Goal: Information Seeking & Learning: Learn about a topic

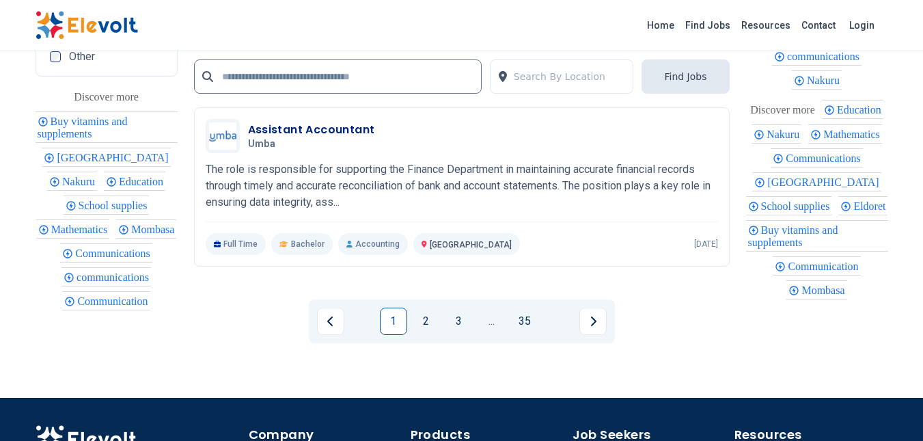
scroll to position [3552, 0]
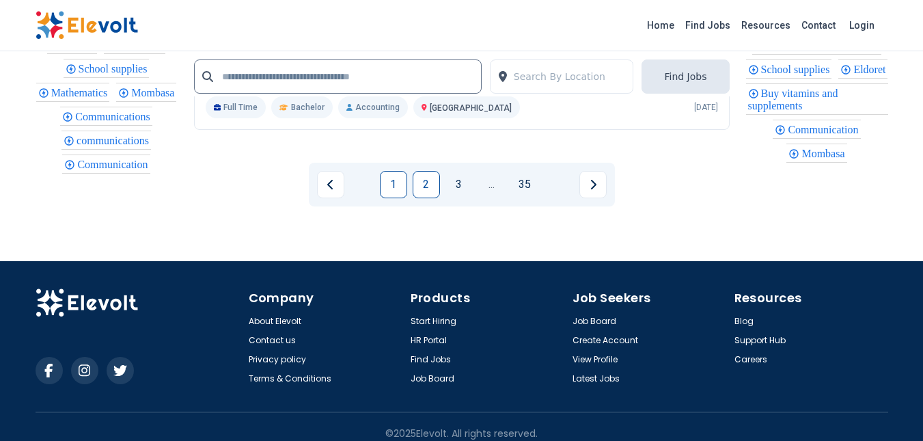
click at [430, 186] on link "2" at bounding box center [426, 184] width 27 height 27
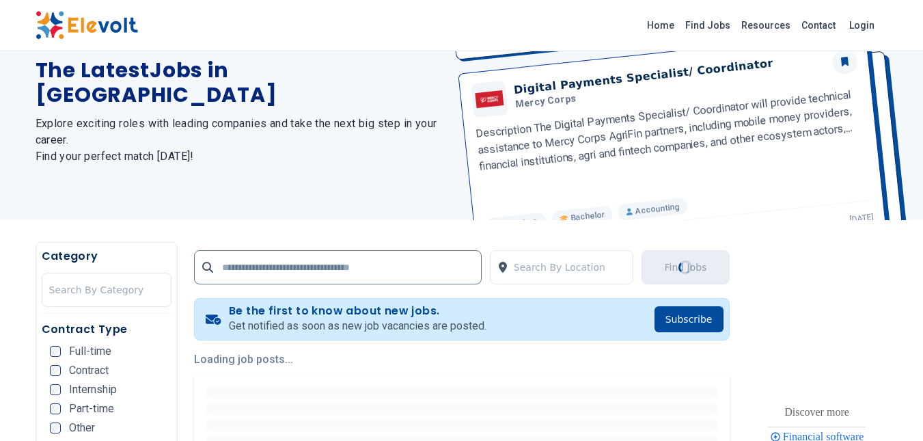
scroll to position [0, 0]
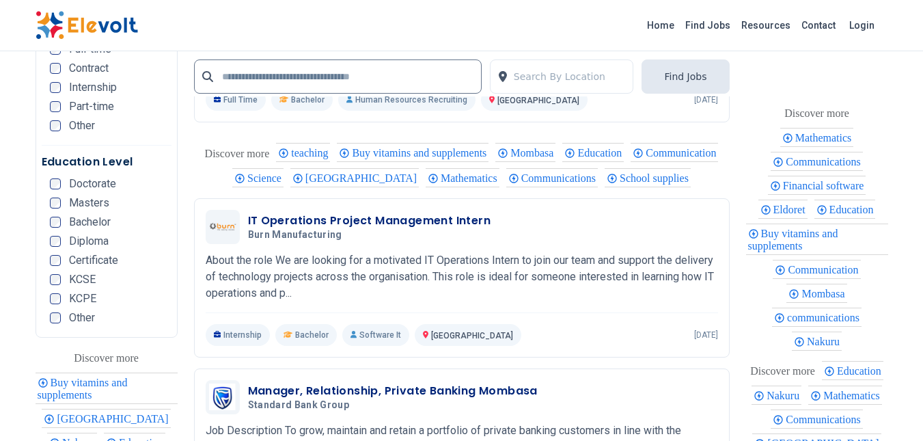
scroll to position [2732, 0]
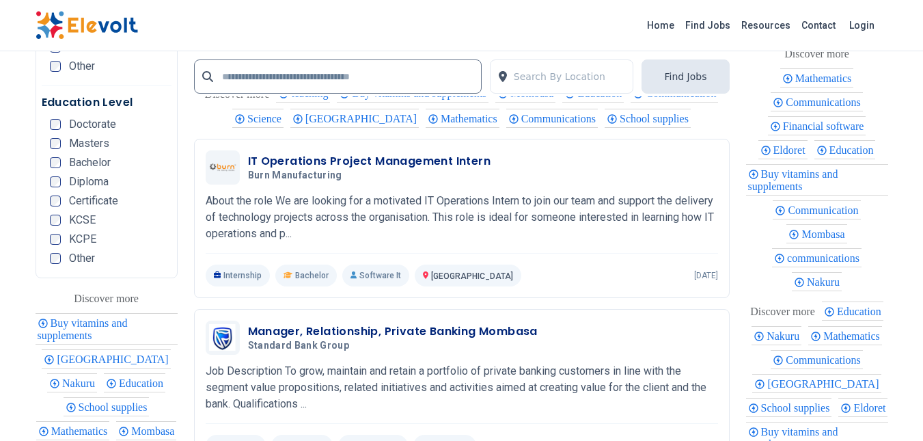
click at [441, 169] on h3 "IT Operations Project Management Intern" at bounding box center [369, 161] width 243 height 16
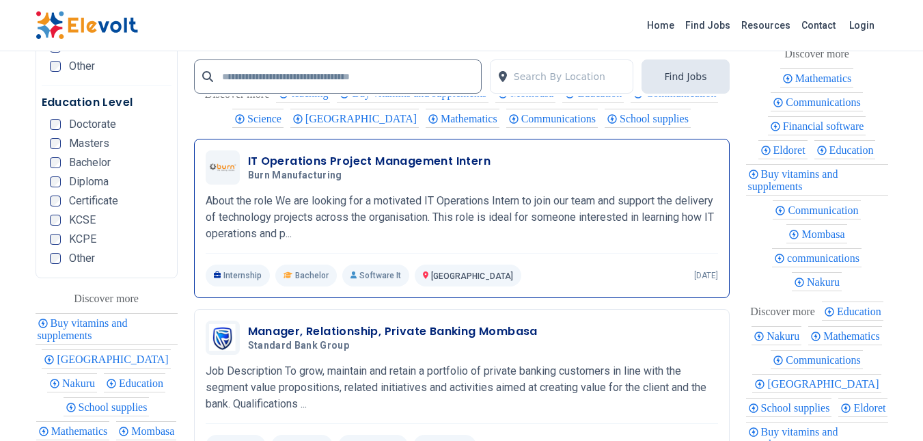
click at [441, 169] on h3 "IT Operations Project Management Intern" at bounding box center [369, 161] width 243 height 16
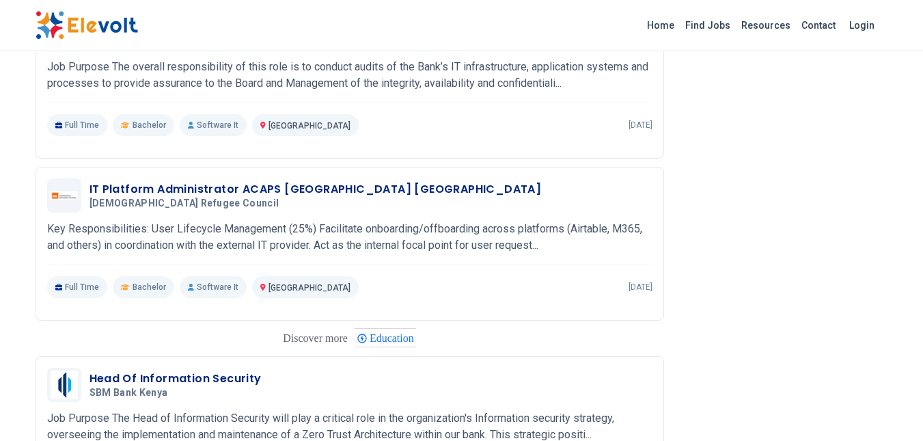
scroll to position [1093, 0]
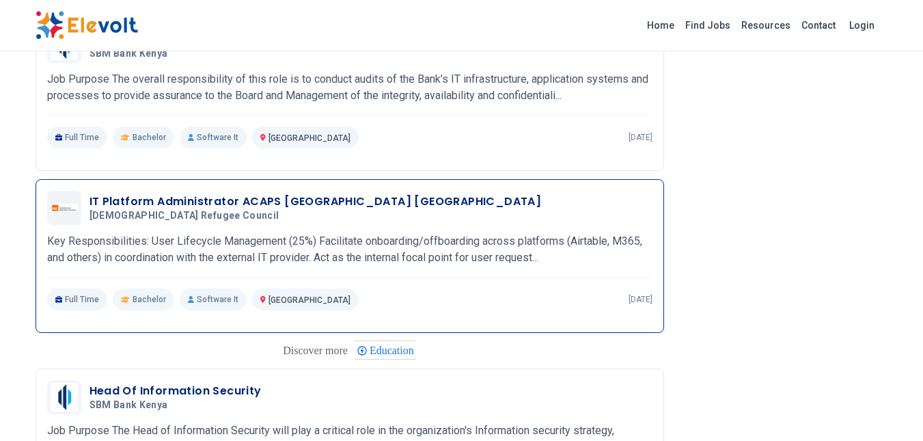
click at [482, 233] on p "Key Responsibilities: User Lifecycle Management (25%) Facilitate onboarding/off…" at bounding box center [349, 249] width 605 height 33
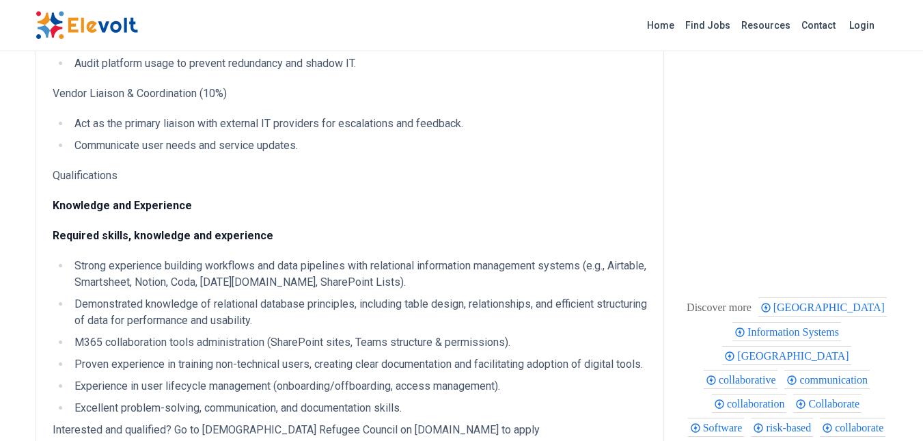
scroll to position [546, 0]
click at [109, 292] on li "Strong experience building workflows and data pipelines with relational informa…" at bounding box center [358, 275] width 577 height 33
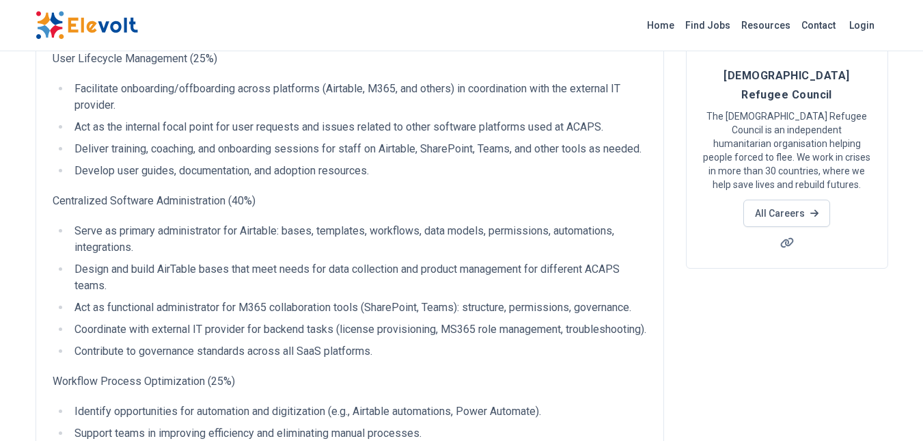
scroll to position [0, 0]
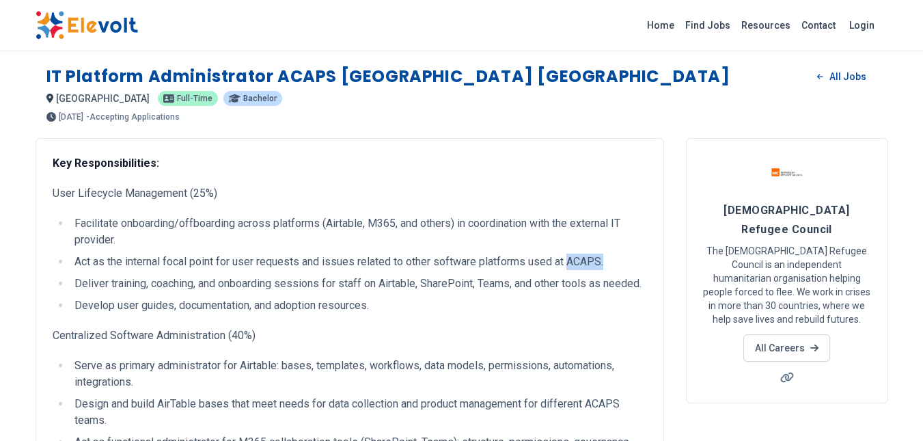
drag, startPoint x: 572, startPoint y: 262, endPoint x: 616, endPoint y: 264, distance: 43.8
click at [616, 264] on li "Act as the internal focal point for user requests and issues related to other s…" at bounding box center [358, 261] width 577 height 16
copy li "ACAPS."
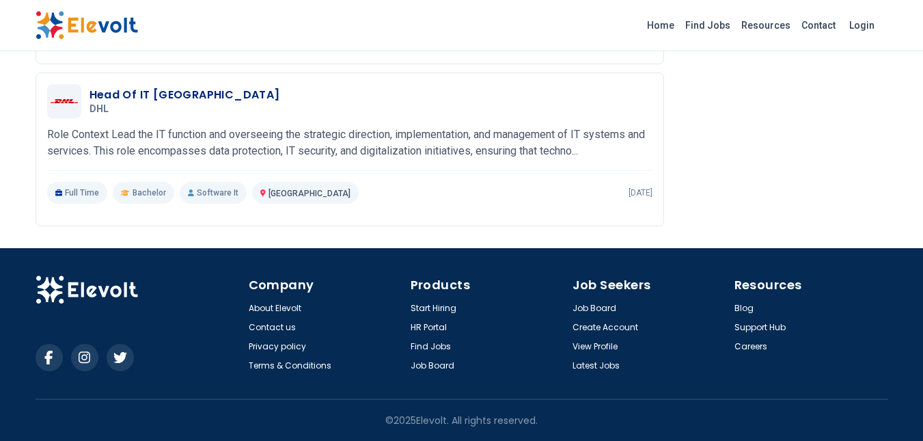
scroll to position [2079, 0]
click at [460, 172] on div "Head Of IT Kenya DHL [DATE] [DATE] [GEOGRAPHIC_DATA] KE Role Context Lead the I…" at bounding box center [349, 144] width 605 height 120
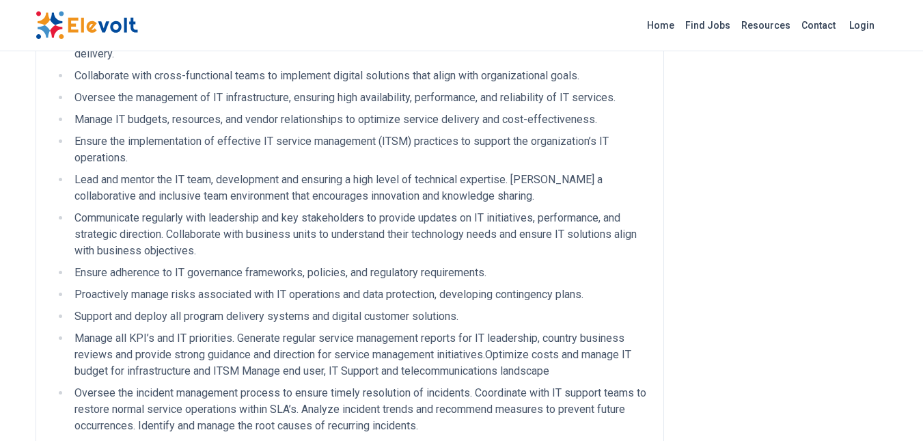
scroll to position [1093, 0]
